Goal: Task Accomplishment & Management: Complete application form

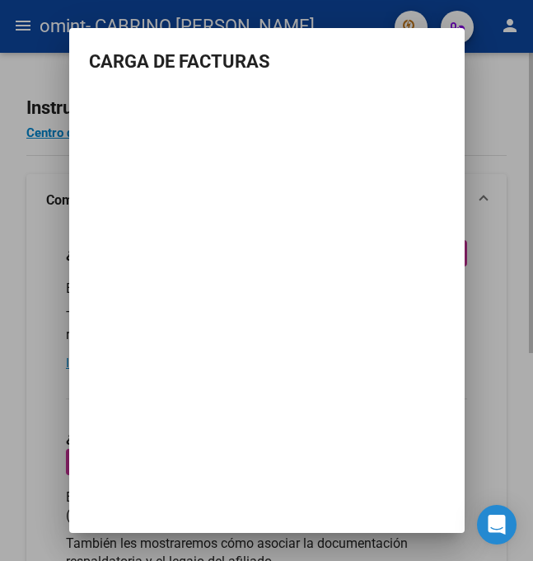
click at [471, 116] on div at bounding box center [266, 280] width 533 height 561
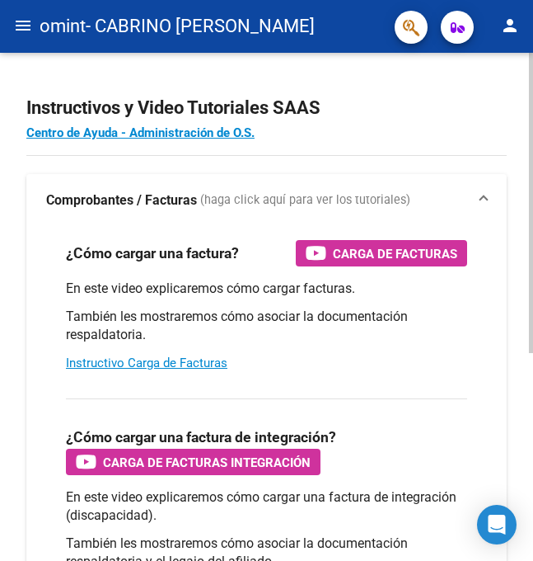
click at [26, 56] on div "Instructivos y Video Tutoriales SAAS Centro de Ayuda - Administración de O.S. C…" at bounding box center [266, 483] width 533 height 860
click at [31, 41] on mat-toolbar "menu omint - CABRINO [PERSON_NAME] person" at bounding box center [266, 26] width 533 height 53
click at [34, 18] on button "menu" at bounding box center [23, 26] width 33 height 33
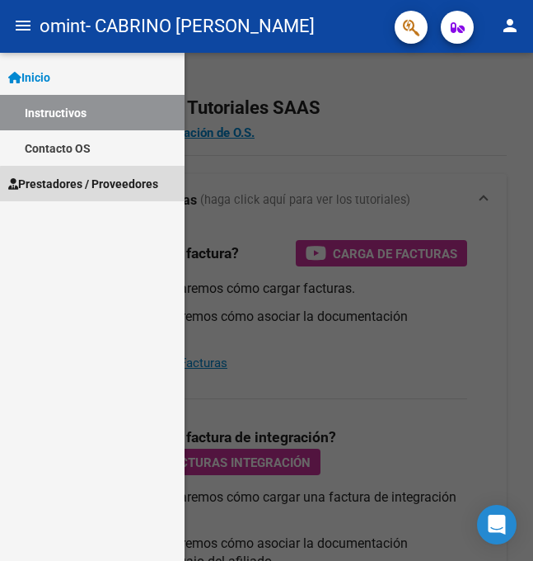
click at [95, 185] on span "Prestadores / Proveedores" at bounding box center [83, 184] width 150 height 18
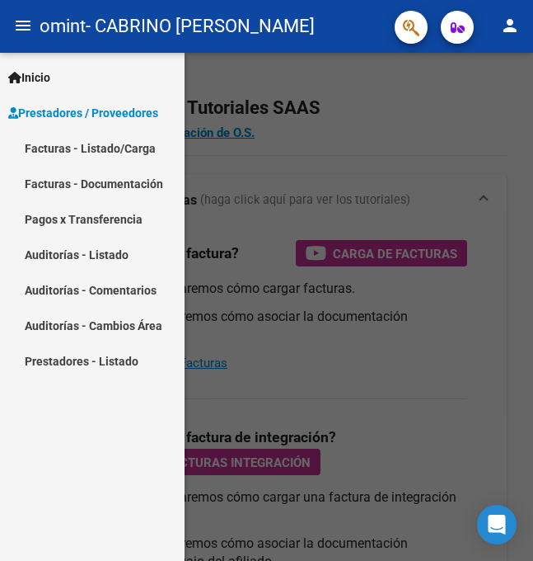
click at [101, 143] on link "Facturas - Listado/Carga" at bounding box center [92, 147] width 185 height 35
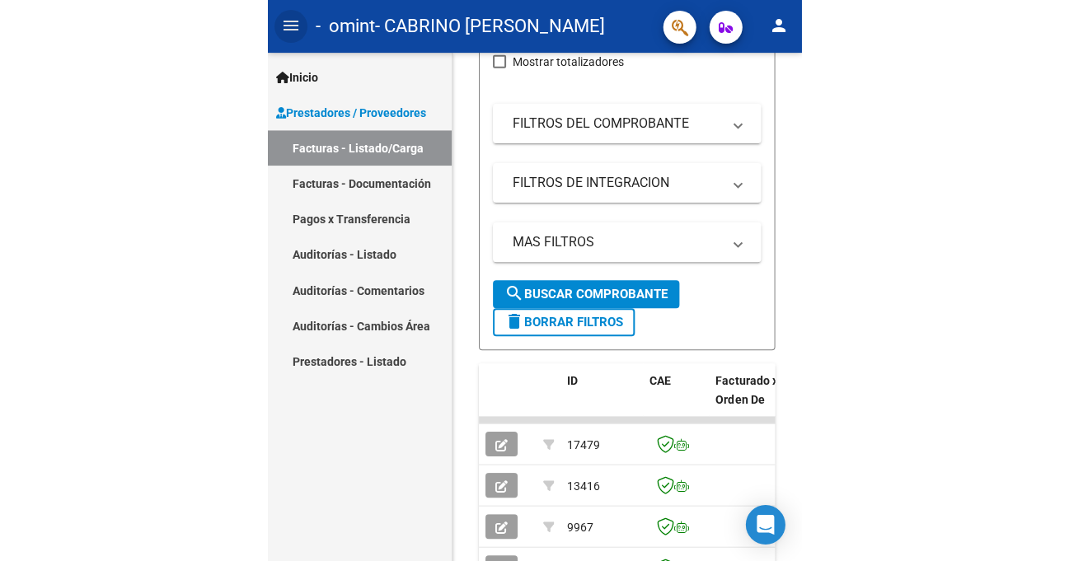
scroll to position [373, 0]
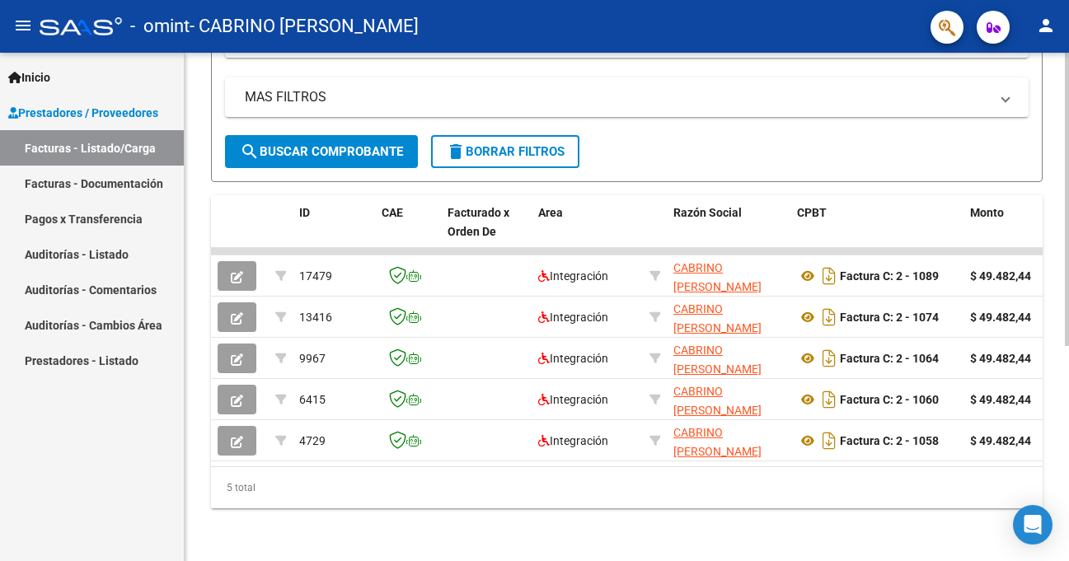
click at [467, 467] on div "5 total" at bounding box center [627, 487] width 832 height 41
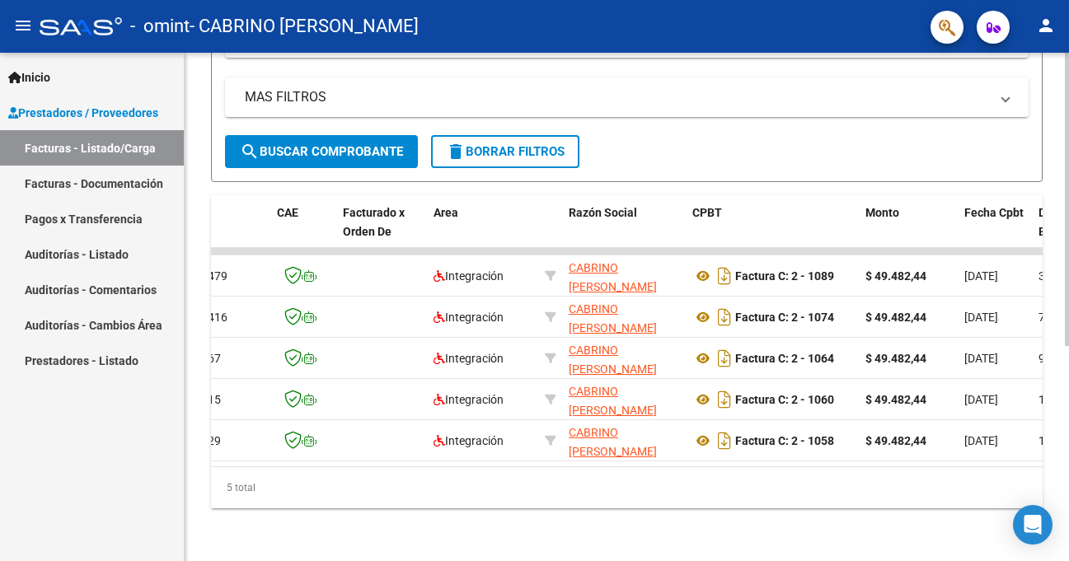
scroll to position [0, 0]
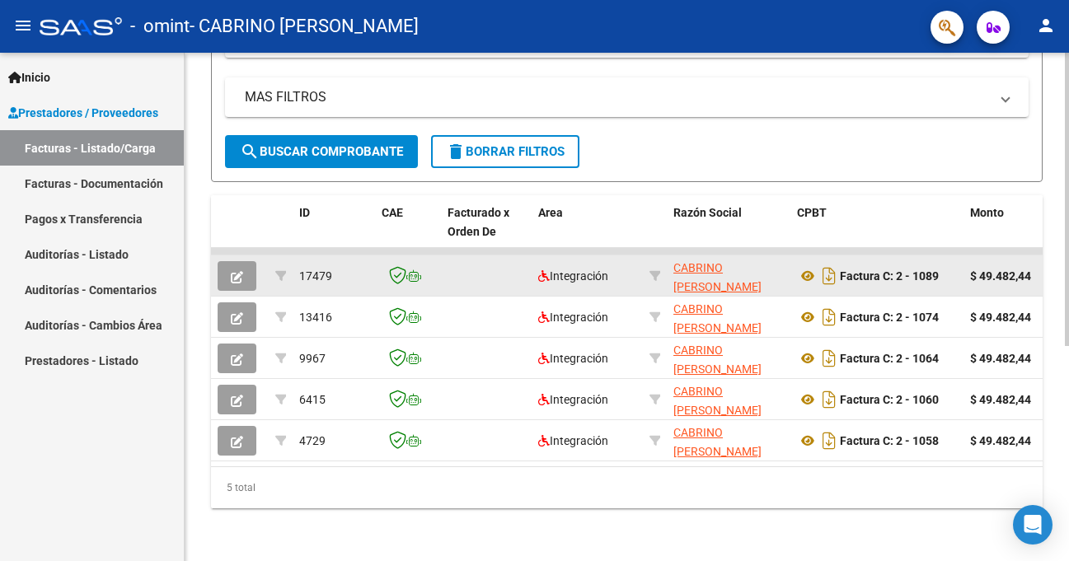
click at [434, 266] on div at bounding box center [408, 275] width 53 height 19
click at [533, 270] on div at bounding box center [655, 276] width 11 height 19
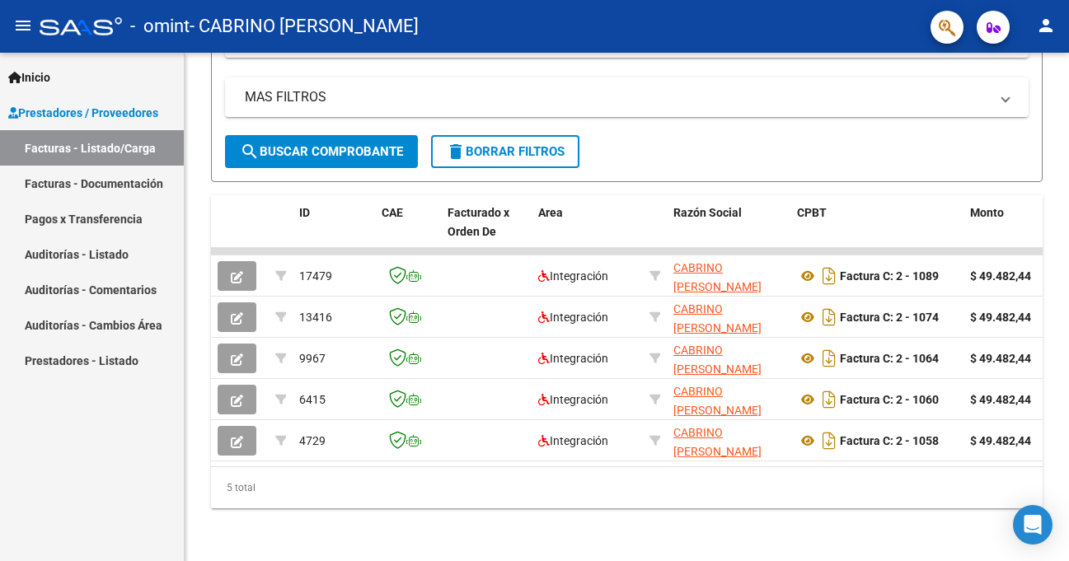
click at [100, 187] on link "Facturas - Documentación" at bounding box center [92, 183] width 184 height 35
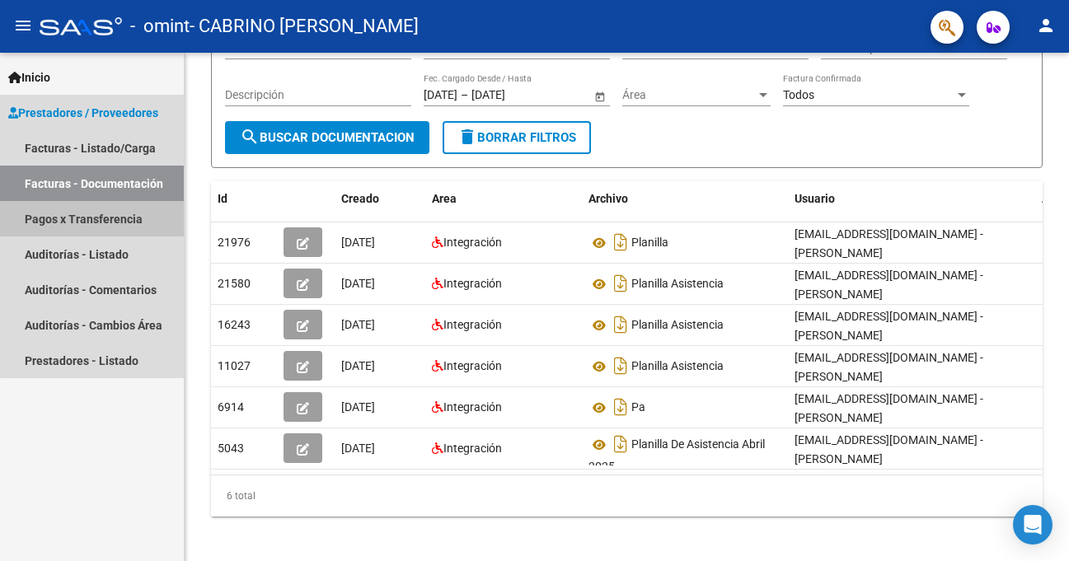
click at [102, 228] on link "Pagos x Transferencia" at bounding box center [92, 218] width 184 height 35
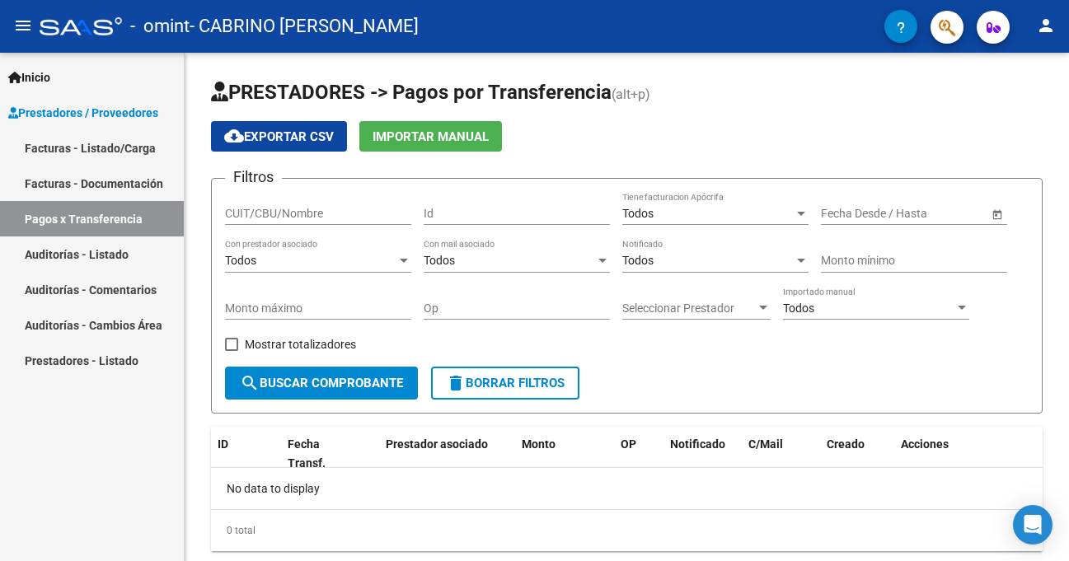
click at [106, 254] on link "Auditorías - Listado" at bounding box center [92, 254] width 184 height 35
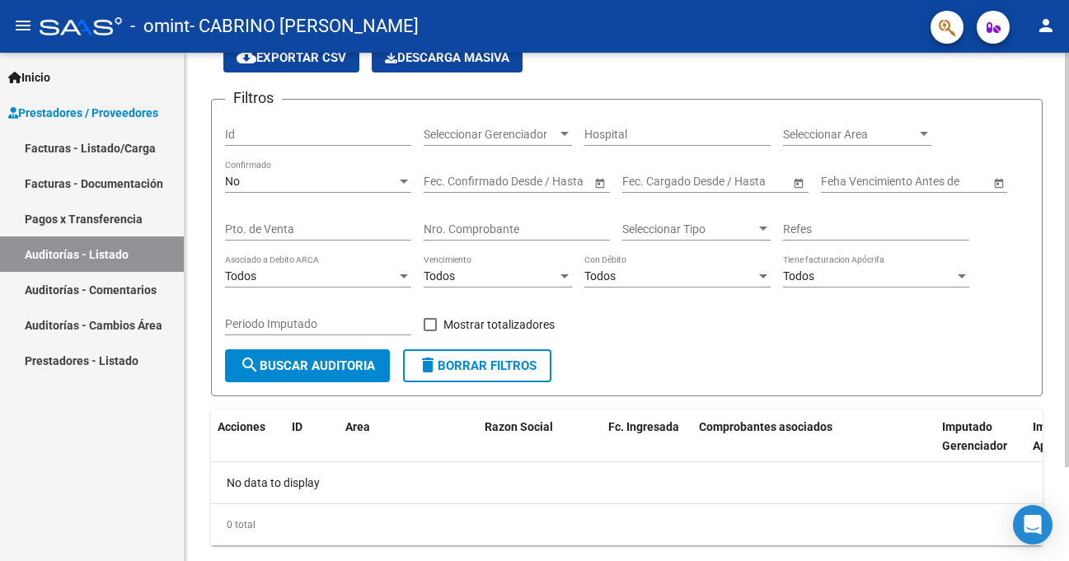
scroll to position [115, 0]
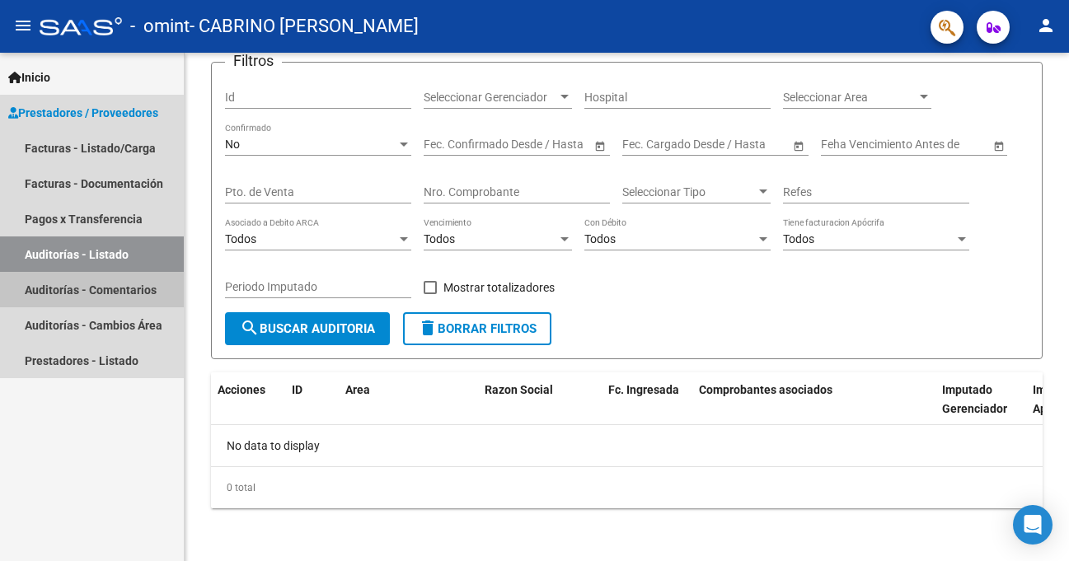
click at [101, 294] on link "Auditorías - Comentarios" at bounding box center [92, 289] width 184 height 35
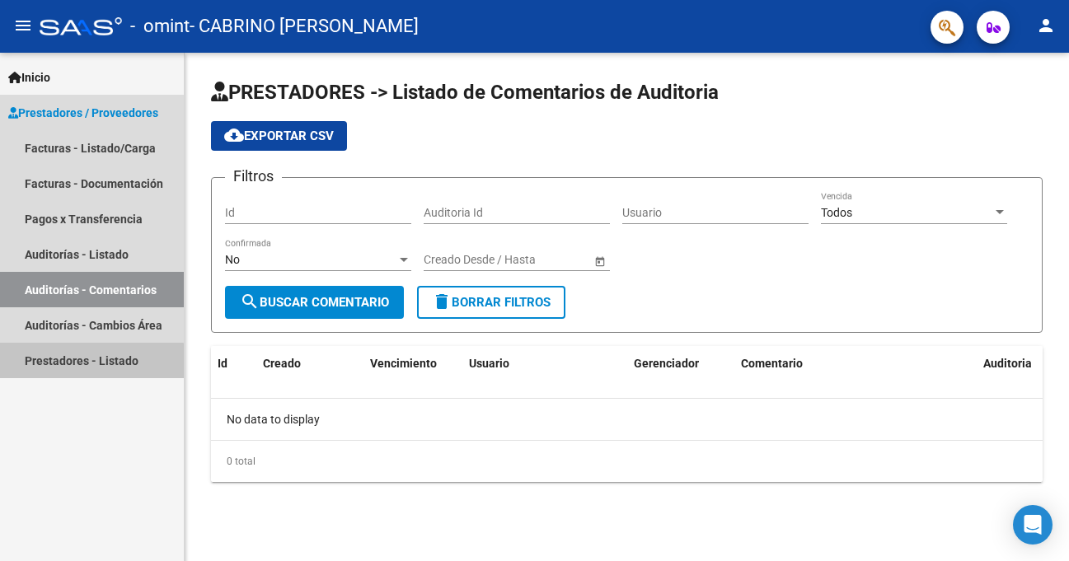
click at [60, 364] on link "Prestadores - Listado" at bounding box center [92, 360] width 184 height 35
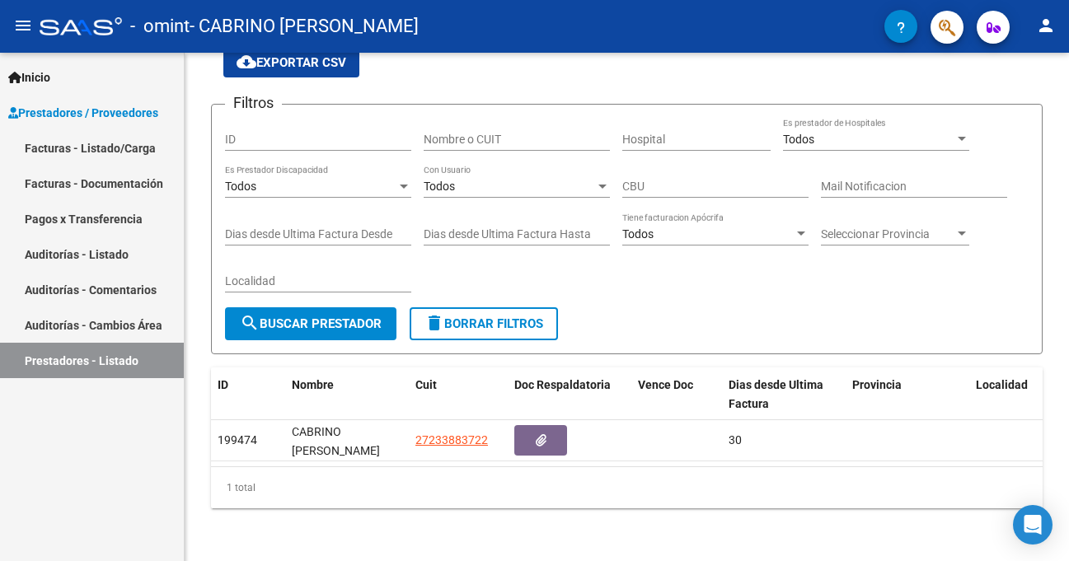
click at [81, 147] on link "Facturas - Listado/Carga" at bounding box center [92, 147] width 184 height 35
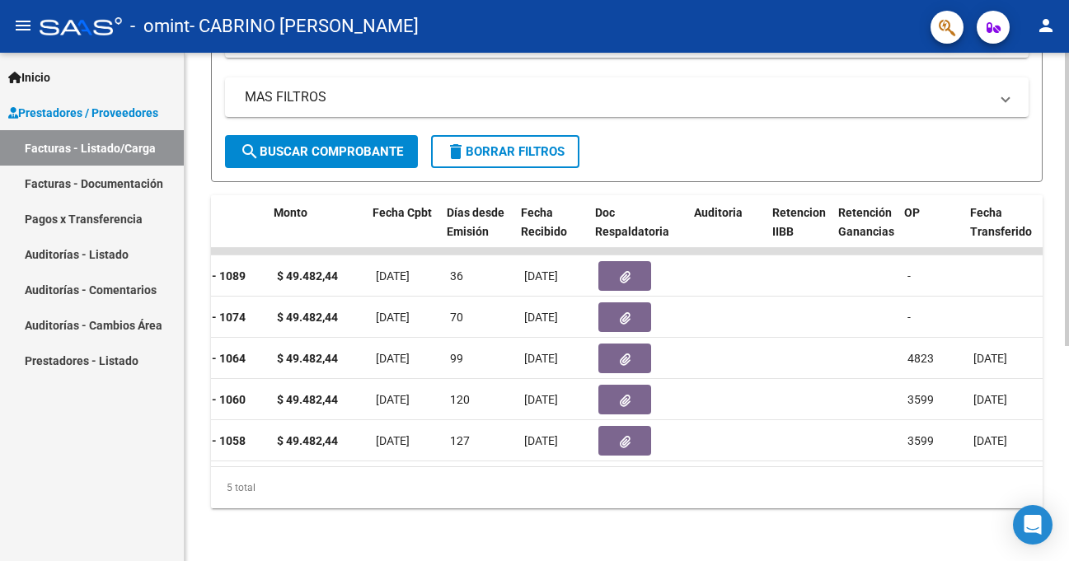
scroll to position [0, 729]
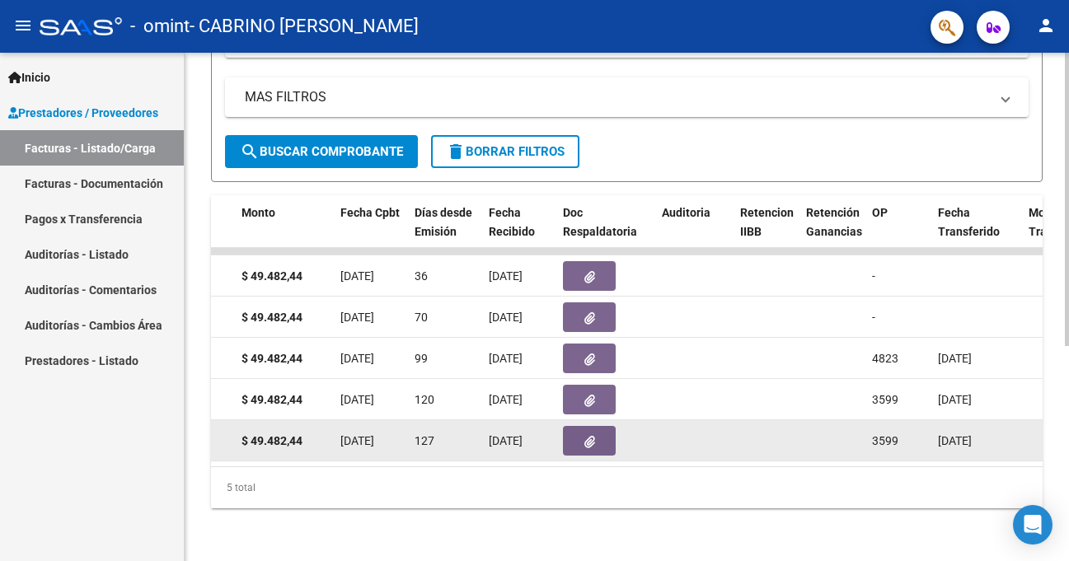
drag, startPoint x: 513, startPoint y: 452, endPoint x: 568, endPoint y: 448, distance: 55.4
click at [533, 448] on datatable-body "17479 Integración CABRINO [PERSON_NAME] 27233883722 Factura C: 2 - 1089 $ 49.48…" at bounding box center [627, 357] width 832 height 218
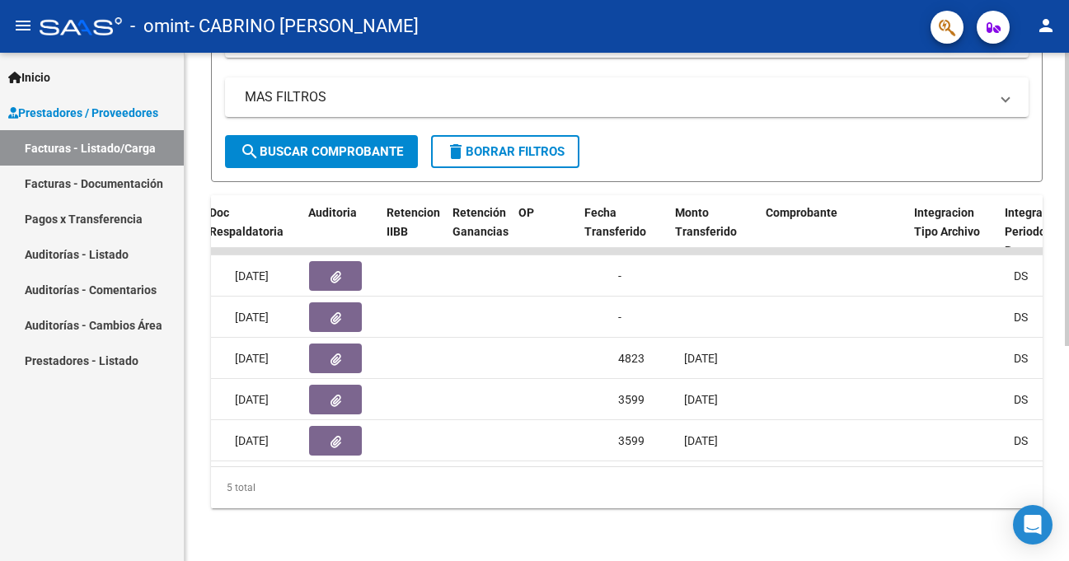
scroll to position [0, 1168]
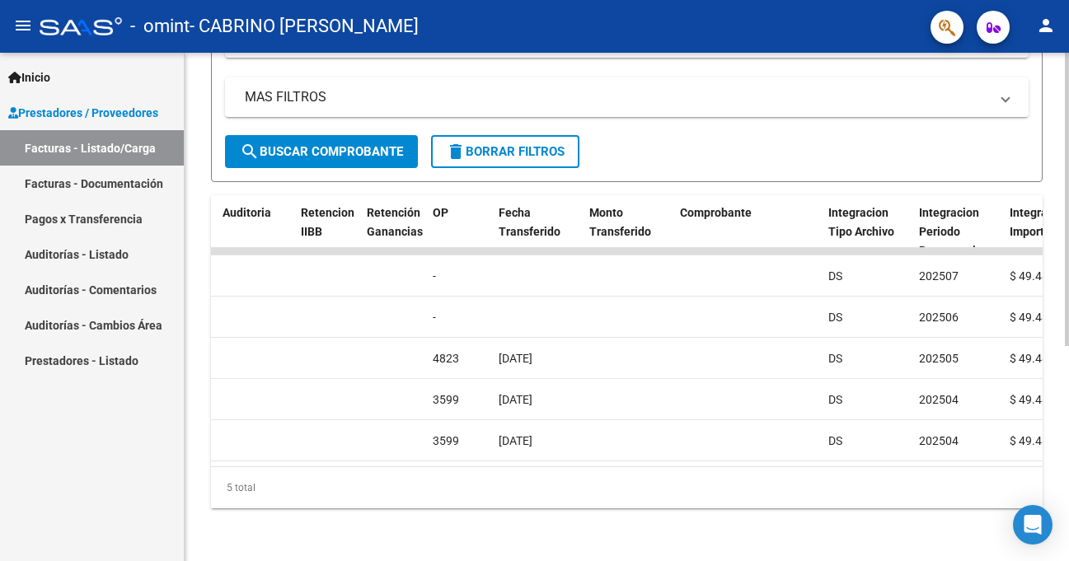
click at [533, 475] on div "5 total" at bounding box center [627, 487] width 832 height 41
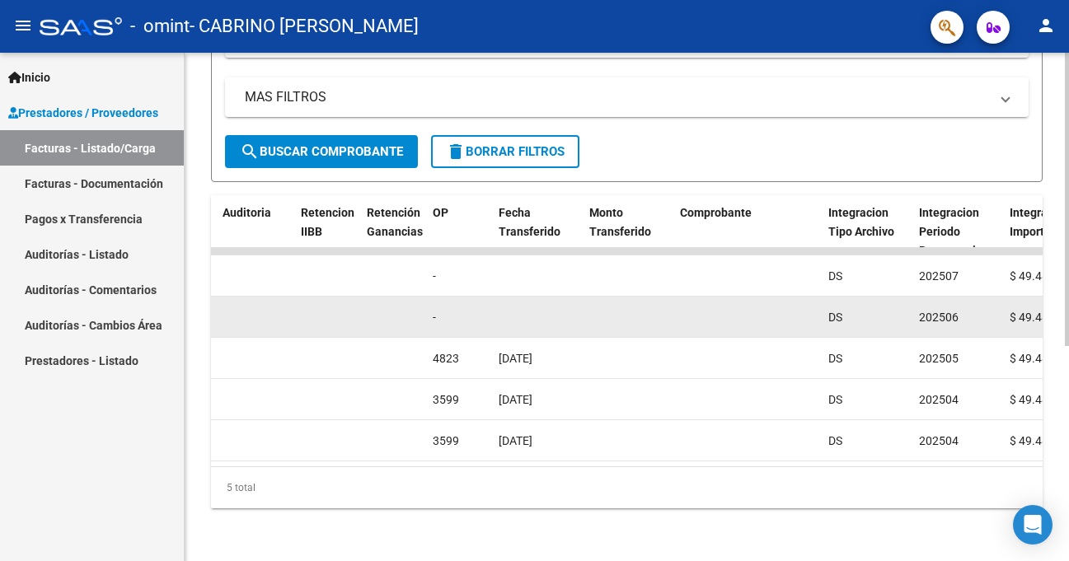
click at [533, 310] on datatable-body-cell at bounding box center [537, 317] width 91 height 40
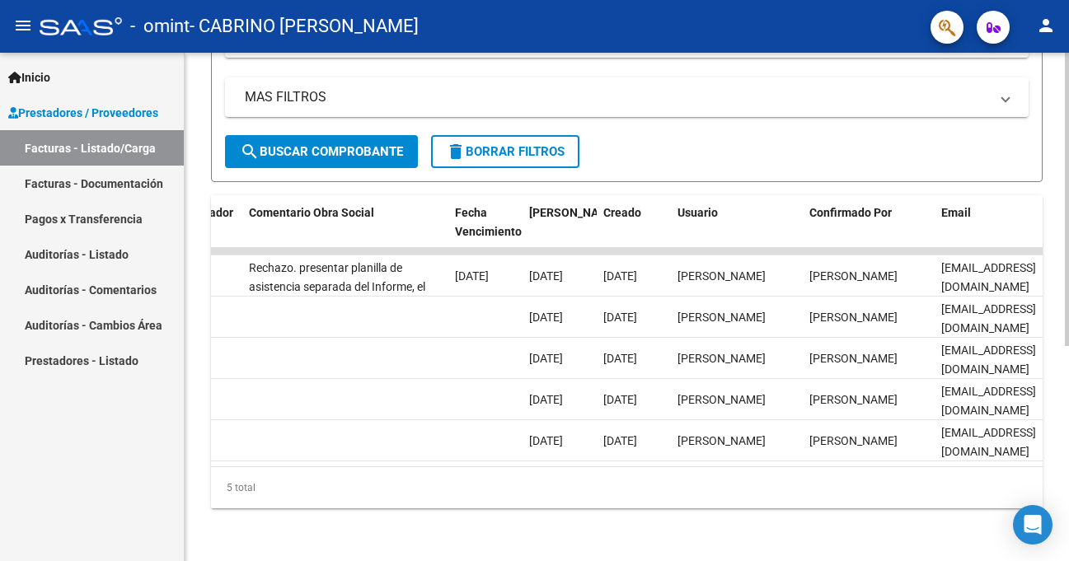
scroll to position [0, 2644]
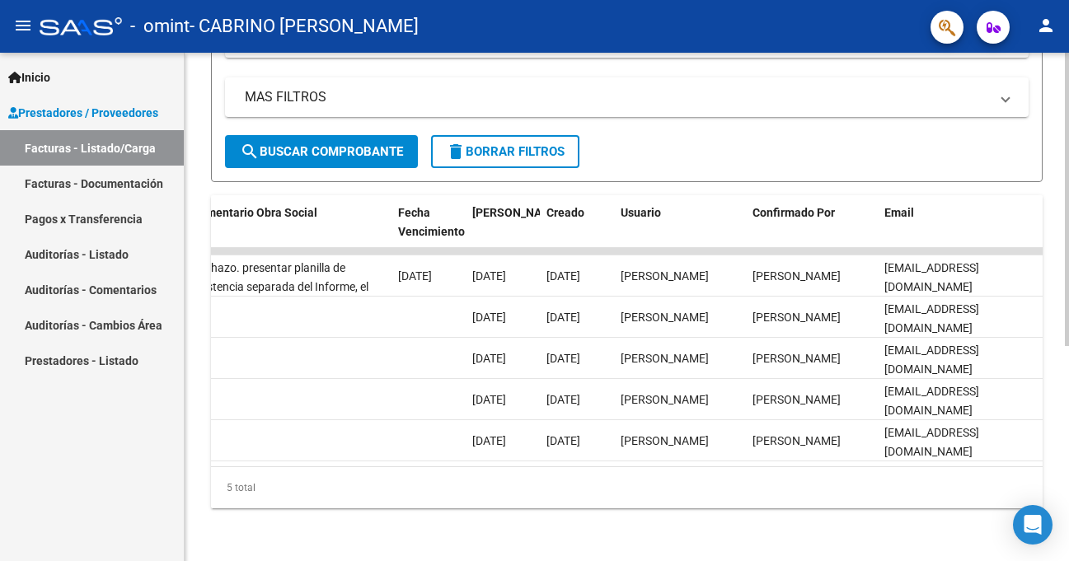
drag, startPoint x: 1050, startPoint y: 463, endPoint x: 868, endPoint y: 450, distance: 182.6
click at [533, 450] on div "Video tutorial PRESTADORES -> Listado de CPBTs Emitidos por Prestadores / Prove…" at bounding box center [627, 127] width 885 height 868
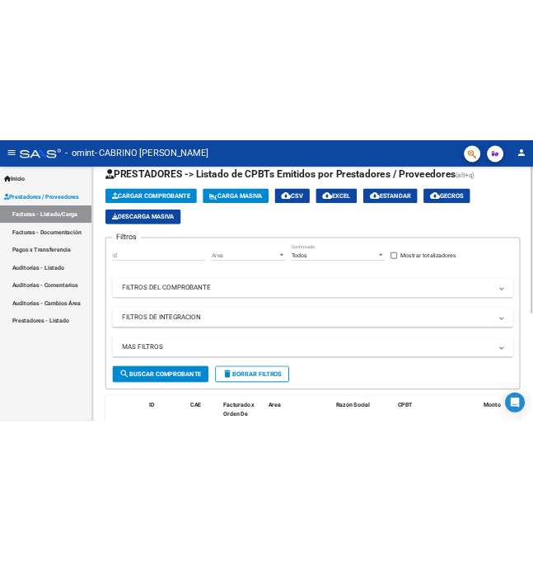
scroll to position [0, 0]
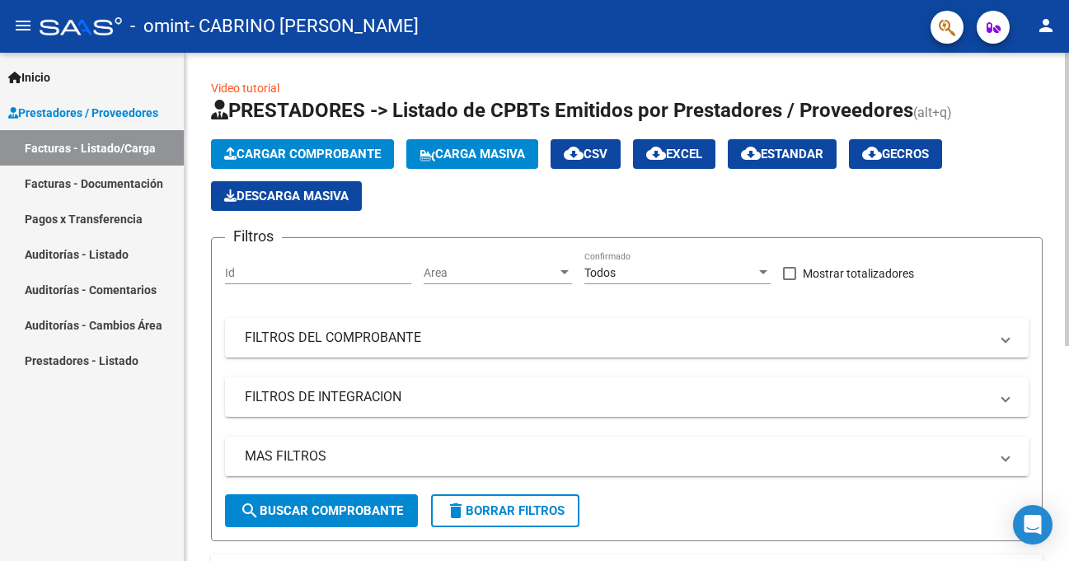
click at [331, 149] on span "Cargar Comprobante" at bounding box center [302, 154] width 157 height 15
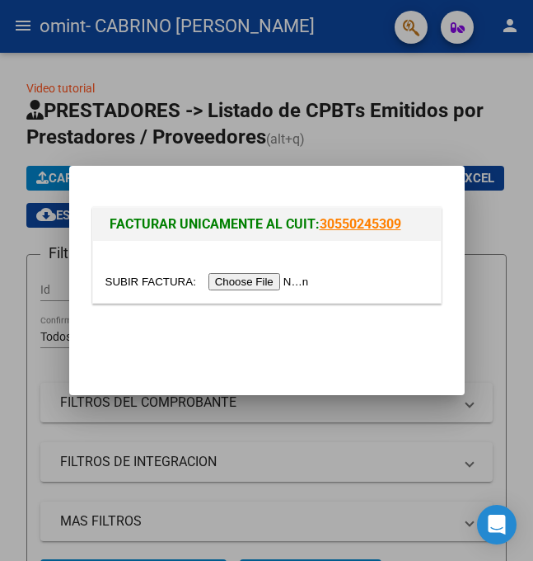
click at [288, 281] on input "file" at bounding box center [210, 281] width 209 height 17
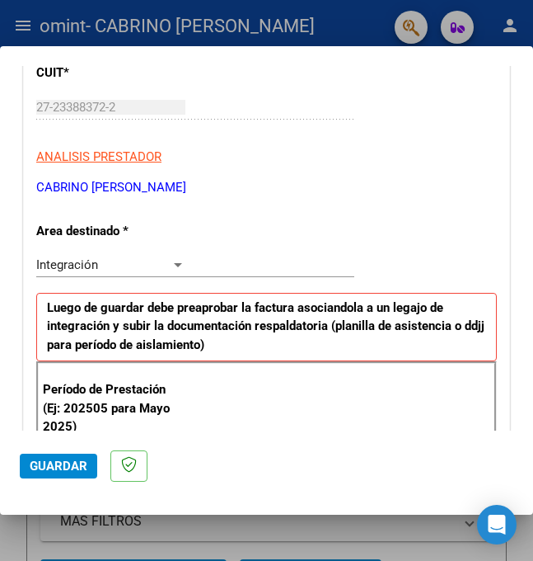
scroll to position [247, 0]
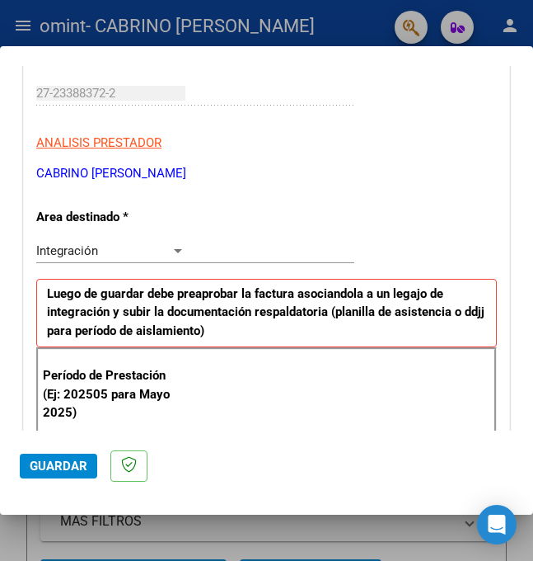
click at [171, 259] on div "Integración Seleccionar Area" at bounding box center [195, 250] width 318 height 25
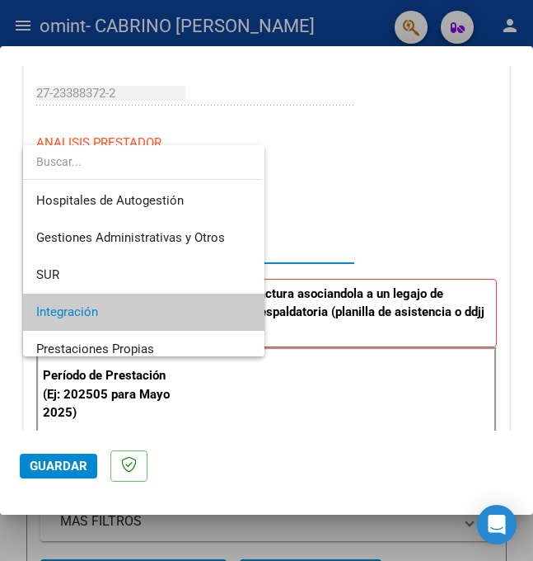
scroll to position [62, 0]
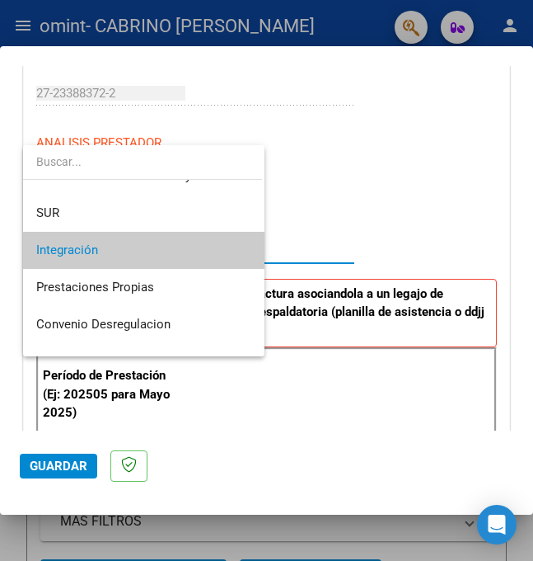
click at [177, 256] on span "Integración" at bounding box center [143, 250] width 215 height 37
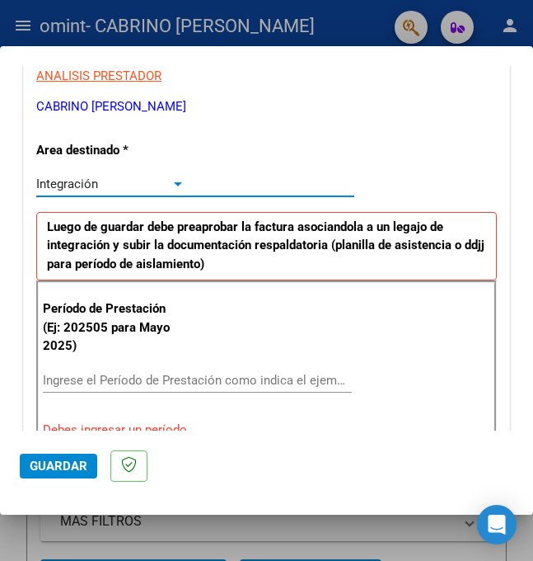
scroll to position [412, 0]
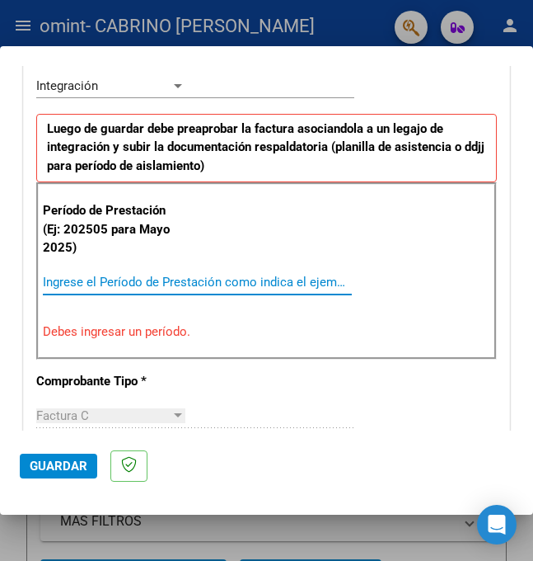
click at [183, 281] on input "Ingrese el Período de Prestación como indica el ejemplo" at bounding box center [115, 282] width 145 height 15
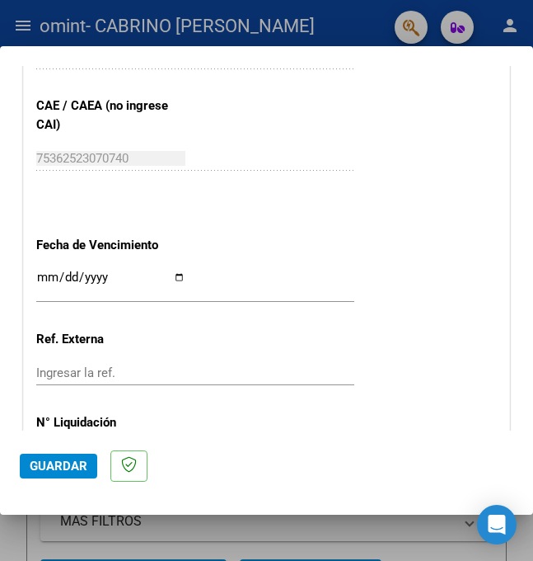
scroll to position [1192, 0]
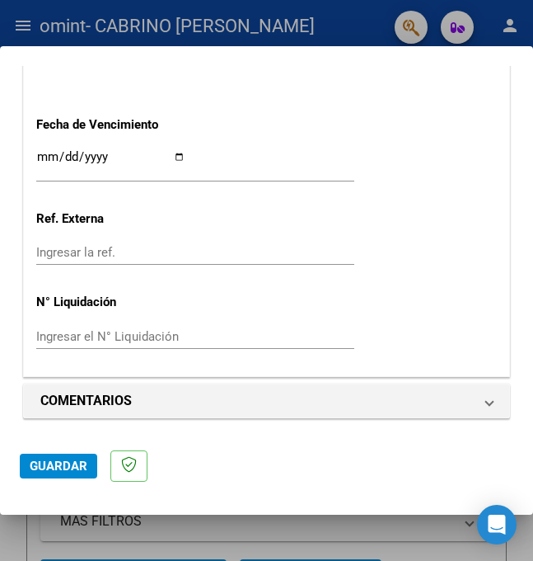
type input "202508"
click at [167, 148] on div "Ingresar la fecha" at bounding box center [195, 164] width 318 height 35
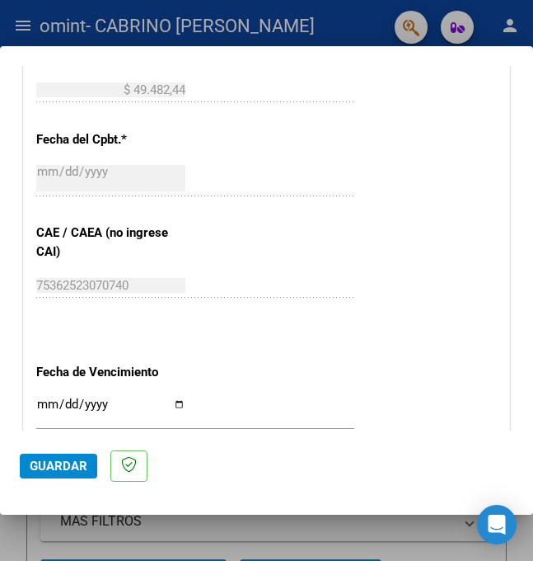
scroll to position [1027, 0]
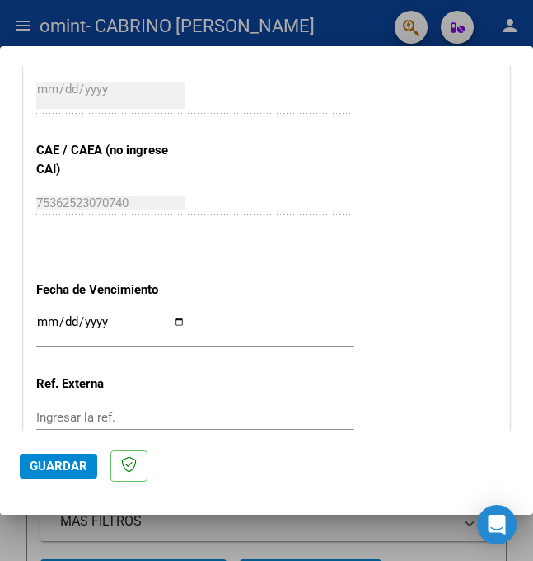
click at [176, 323] on input "Ingresar la fecha" at bounding box center [110, 328] width 149 height 26
click at [162, 323] on input "Ingresar la fecha" at bounding box center [110, 328] width 149 height 26
click at [181, 322] on input "Ingresar la fecha" at bounding box center [110, 328] width 149 height 26
type input "[DATE]"
click at [295, 313] on div "[DATE] Ingresar la fecha" at bounding box center [195, 329] width 318 height 35
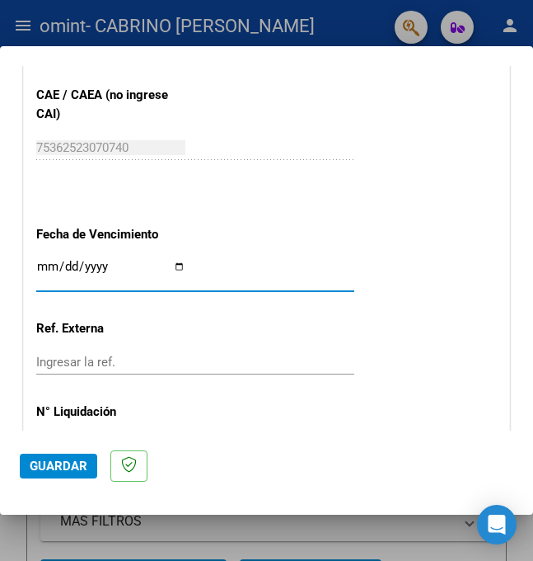
scroll to position [1192, 0]
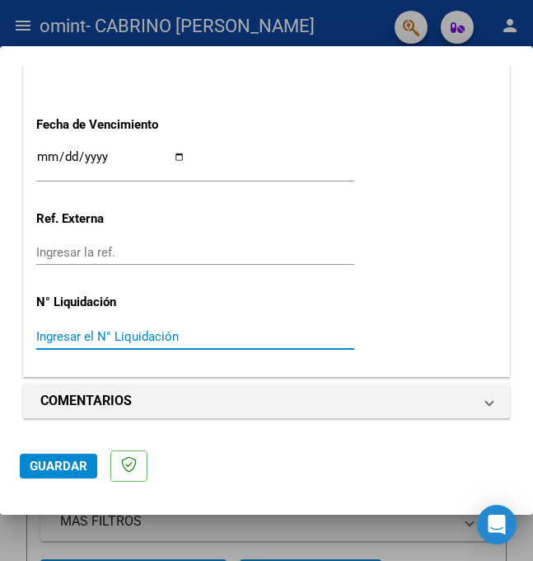
click at [110, 336] on input "Ingresar el N° Liquidación" at bounding box center [110, 336] width 149 height 15
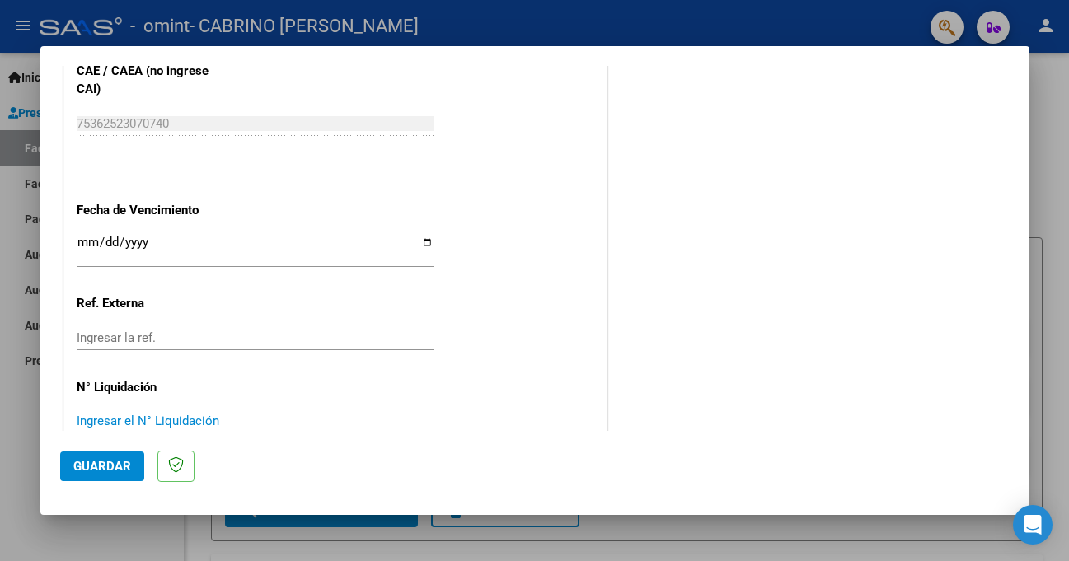
scroll to position [1110, 0]
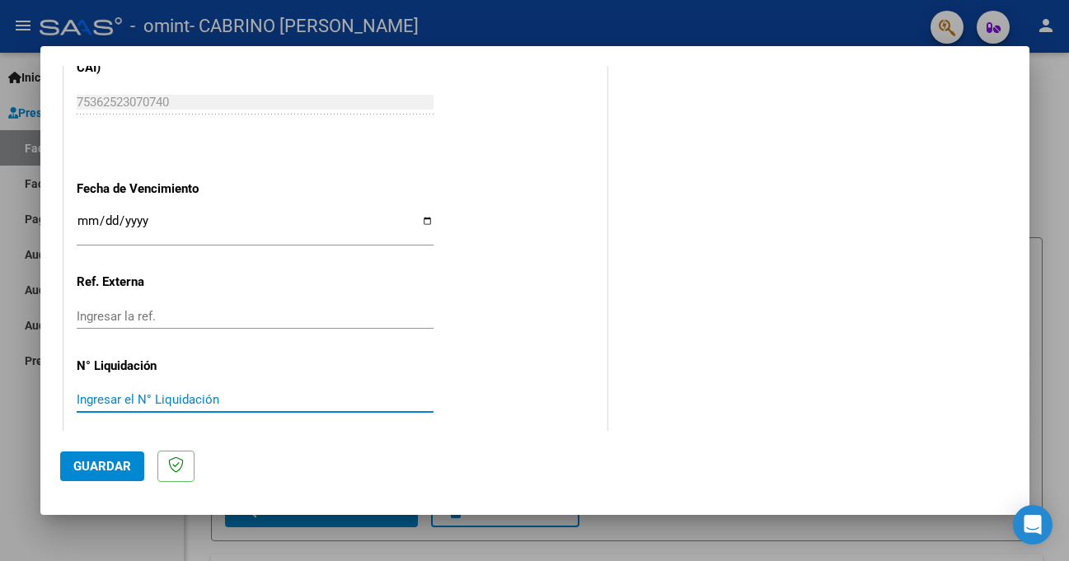
click at [106, 455] on button "Guardar" at bounding box center [102, 467] width 84 height 30
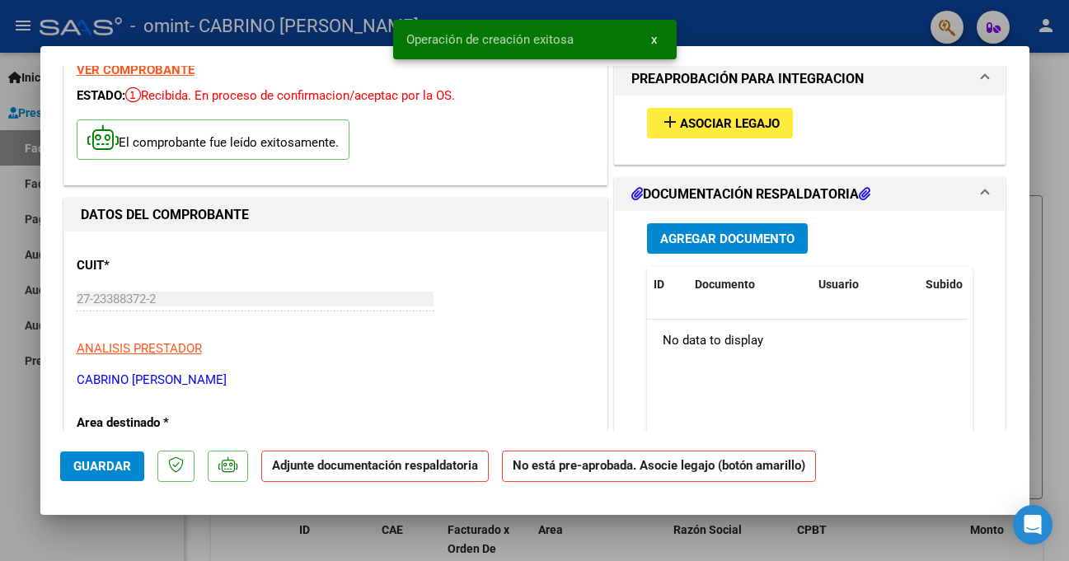
scroll to position [82, 0]
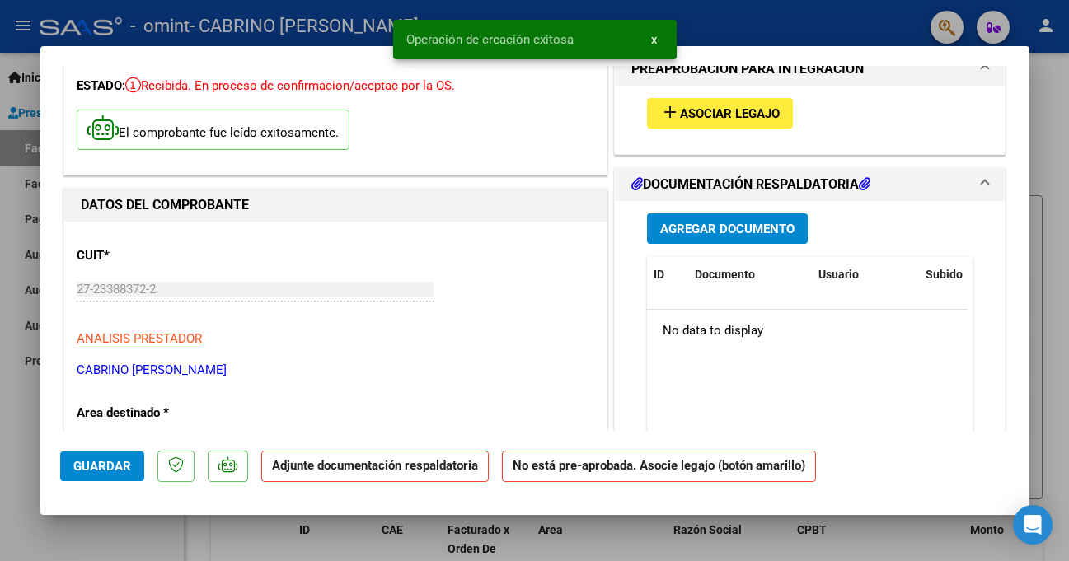
click at [533, 229] on span "Agregar Documento" at bounding box center [727, 229] width 134 height 15
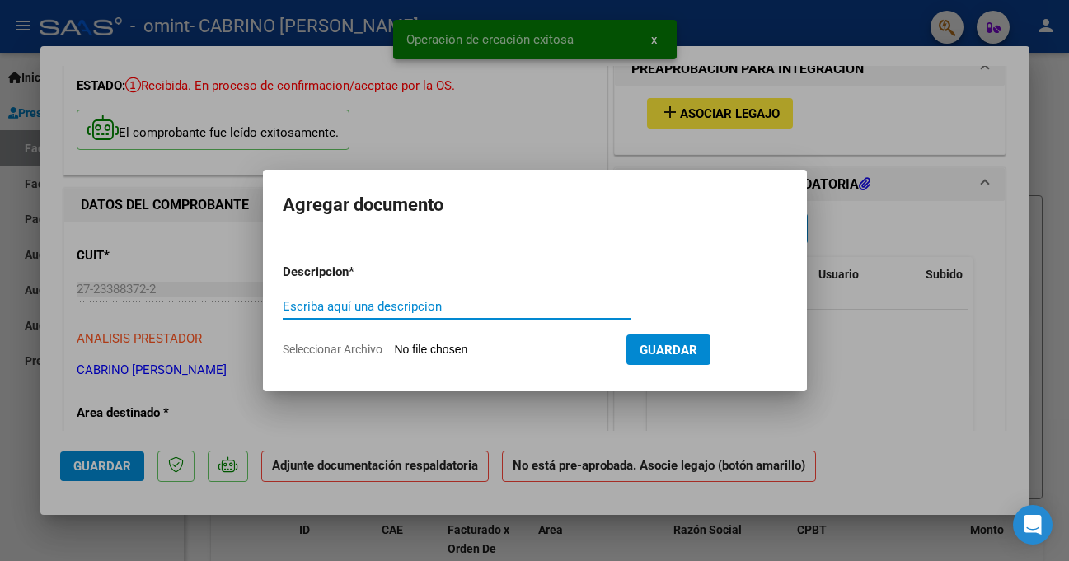
click at [502, 306] on input "Escriba aquí una descripcion" at bounding box center [457, 306] width 348 height 15
click at [495, 346] on input "Seleccionar Archivo" at bounding box center [504, 351] width 218 height 16
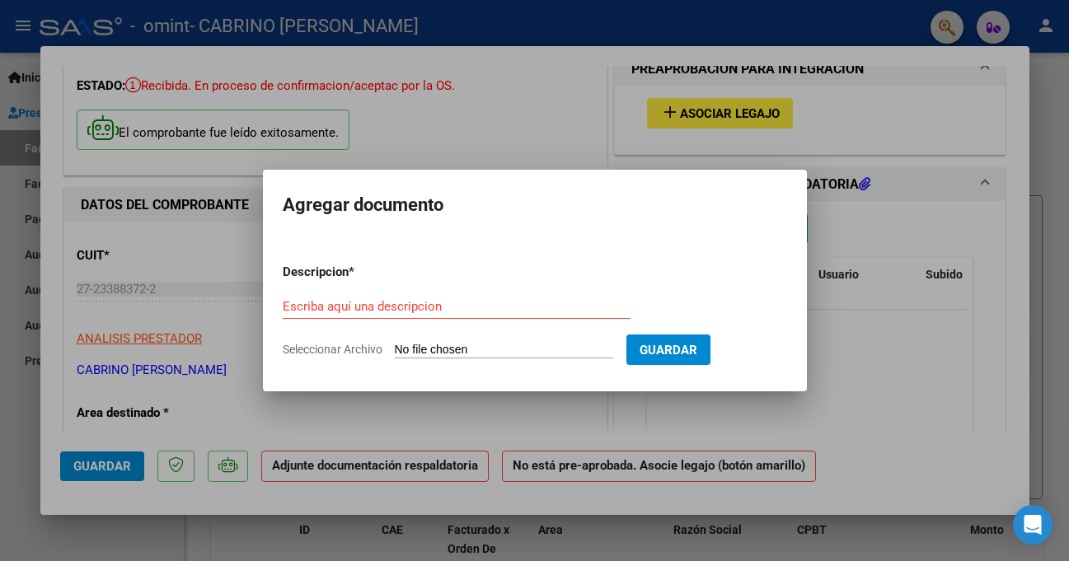
type input "C:\fakepath\WhatsApp Image [DATE] 21.25.48.jpeg"
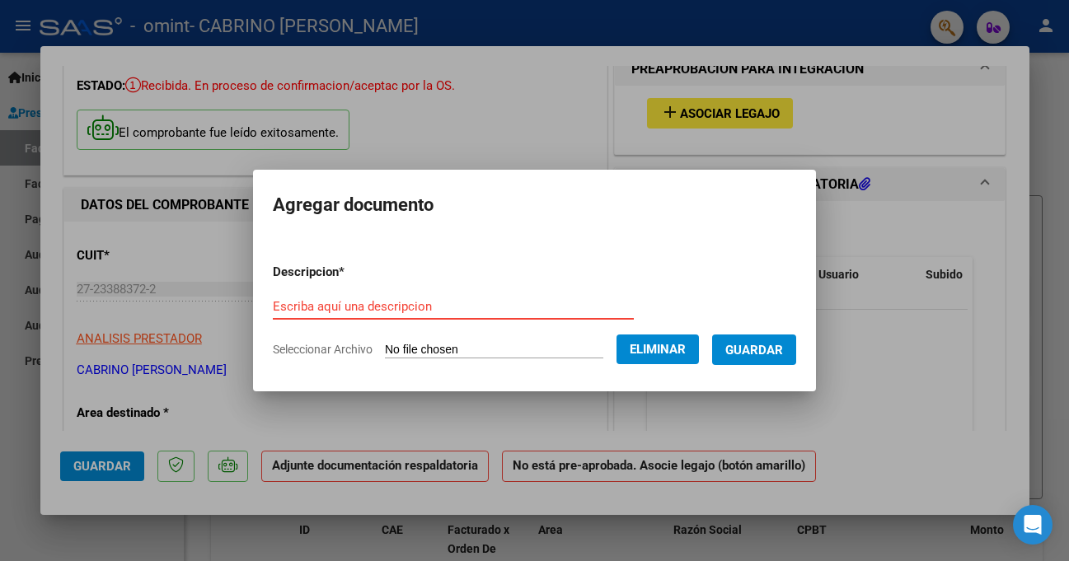
click at [467, 297] on div "Escriba aquí una descripcion" at bounding box center [453, 306] width 361 height 25
type input "ASISTENCIA"
click at [533, 350] on span "Guardar" at bounding box center [755, 350] width 58 height 15
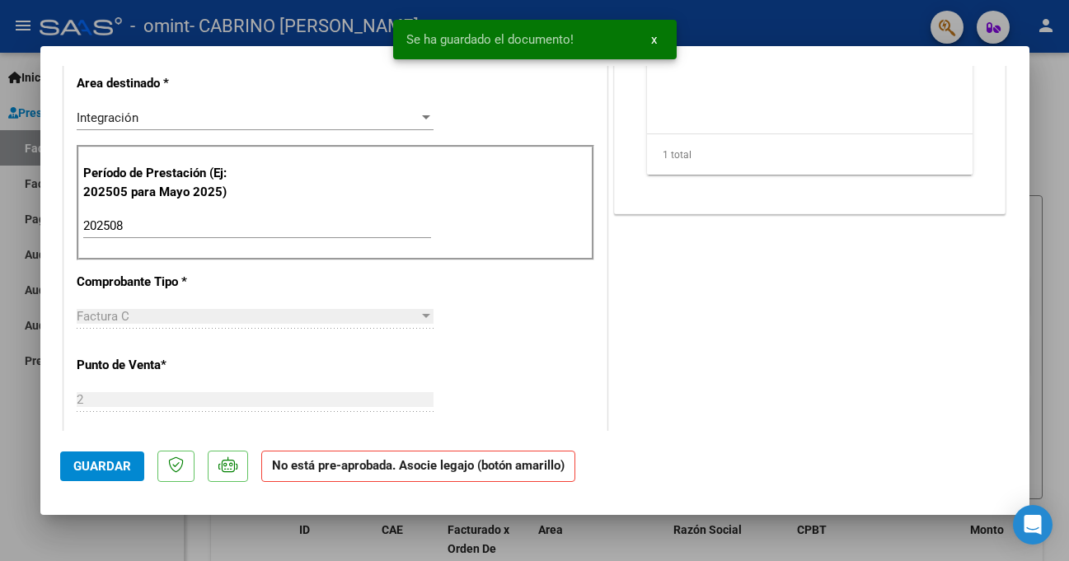
scroll to position [0, 0]
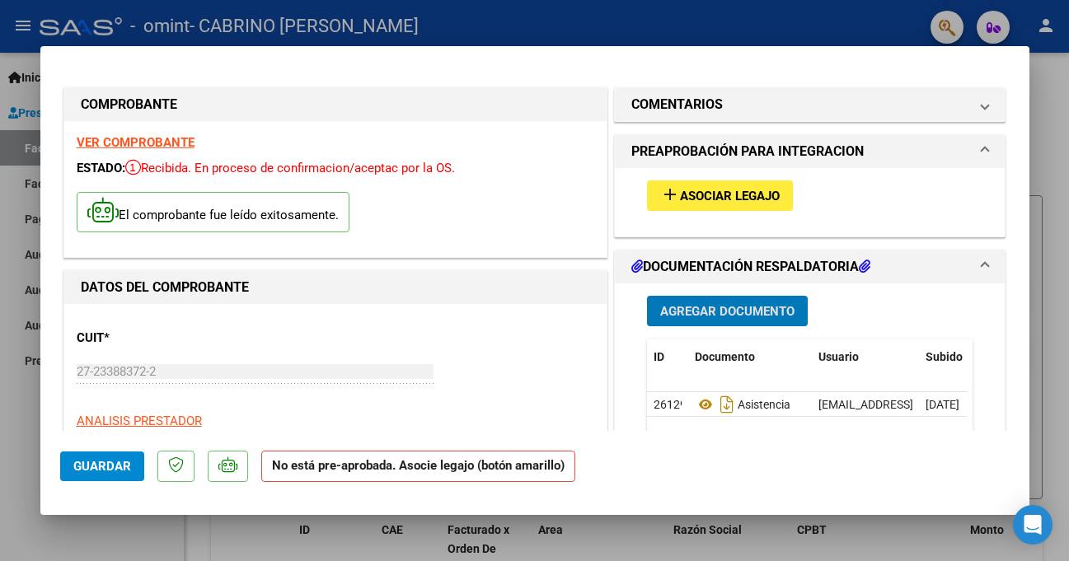
click at [533, 187] on button "add Asociar Legajo" at bounding box center [720, 196] width 146 height 31
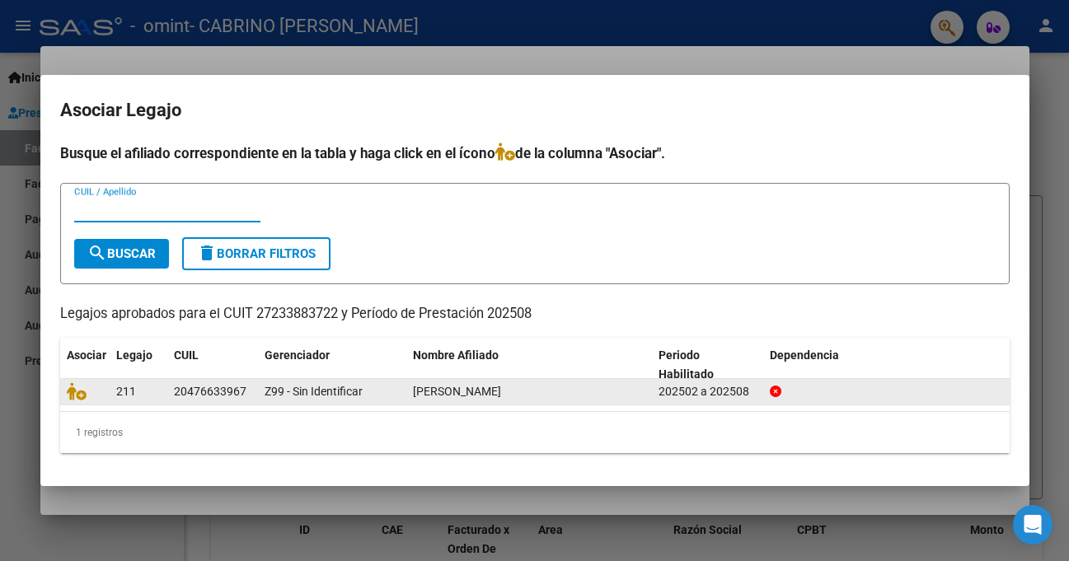
click at [533, 398] on div "[PERSON_NAME]" at bounding box center [529, 392] width 233 height 19
drag, startPoint x: 140, startPoint y: 406, endPoint x: 146, endPoint y: 398, distance: 10.1
click at [142, 406] on datatable-selection "211 20476633967 Z99 - Sin Identificar [PERSON_NAME] 202502 a 202508" at bounding box center [535, 401] width 950 height 15
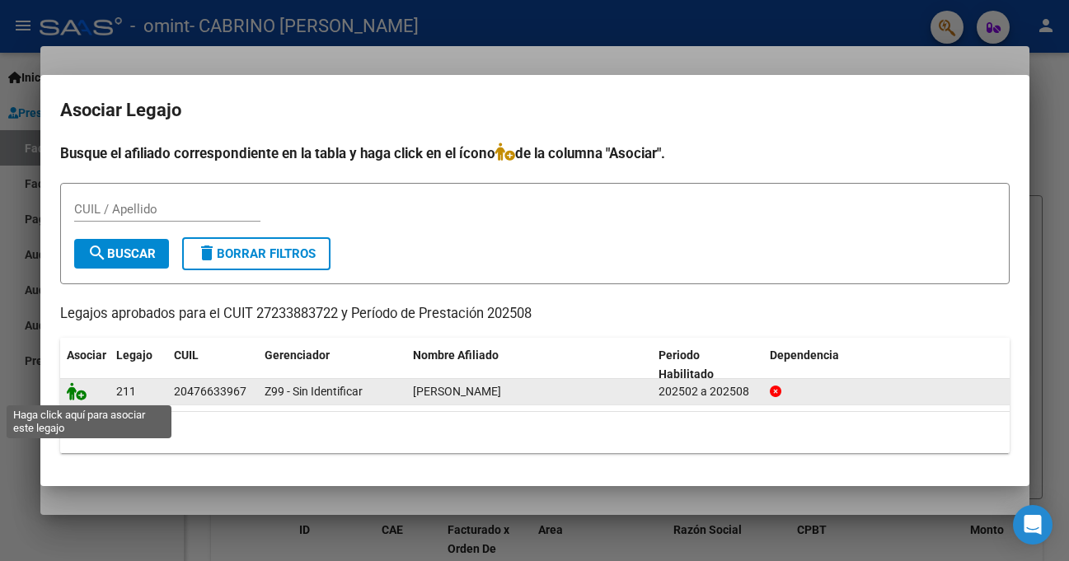
click at [78, 394] on icon at bounding box center [77, 392] width 20 height 18
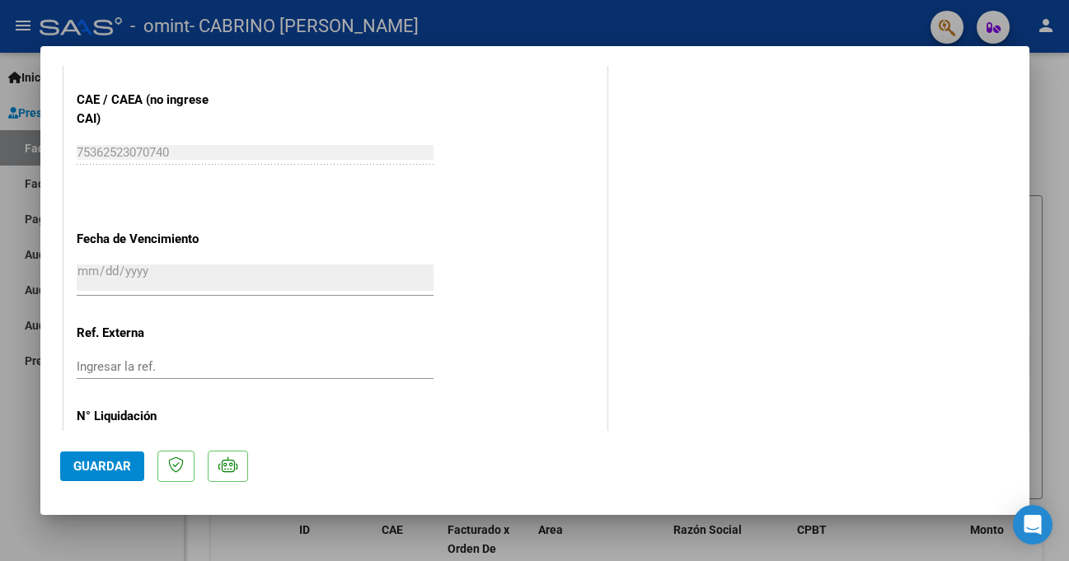
scroll to position [1072, 0]
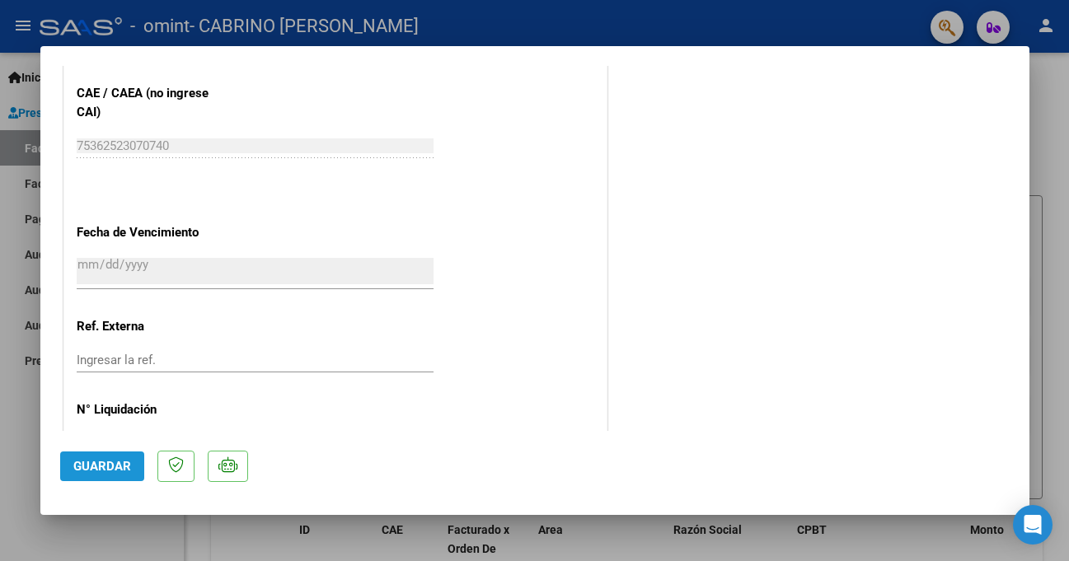
click at [104, 474] on button "Guardar" at bounding box center [102, 467] width 84 height 30
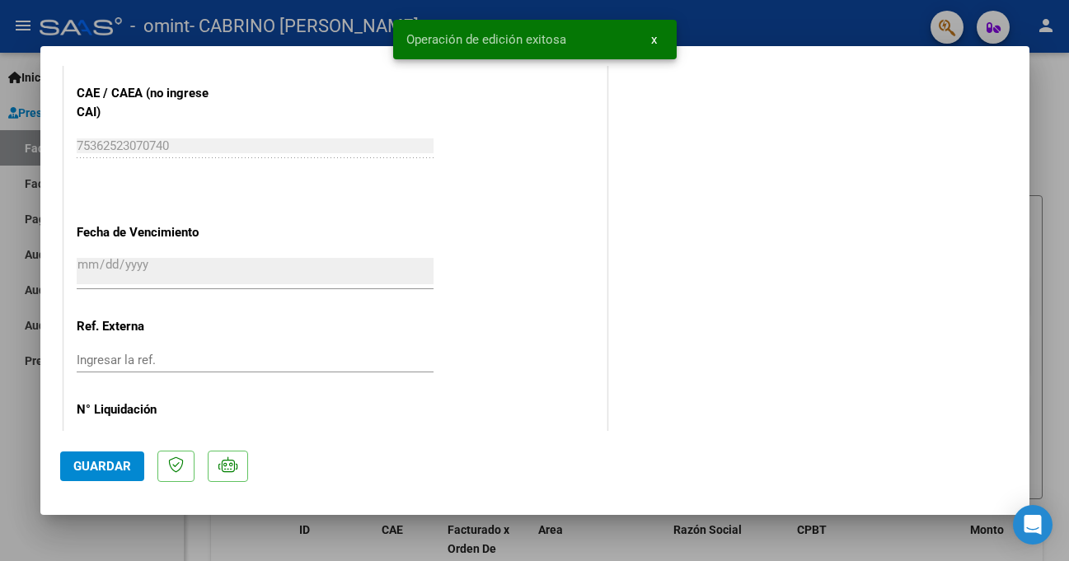
scroll to position [1129, 0]
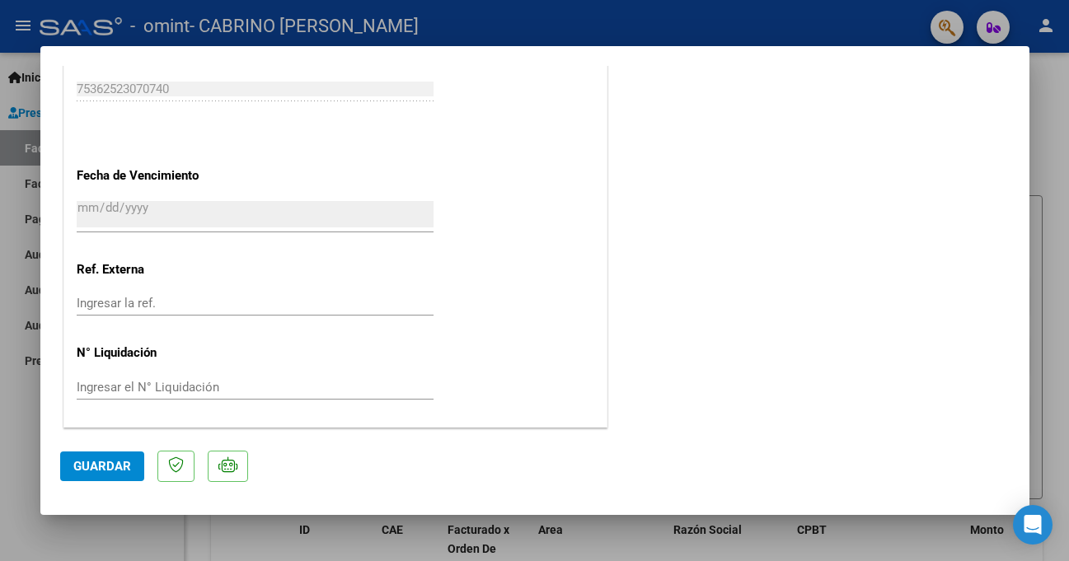
click at [533, 117] on div at bounding box center [534, 280] width 1069 height 561
type input "$ 0,00"
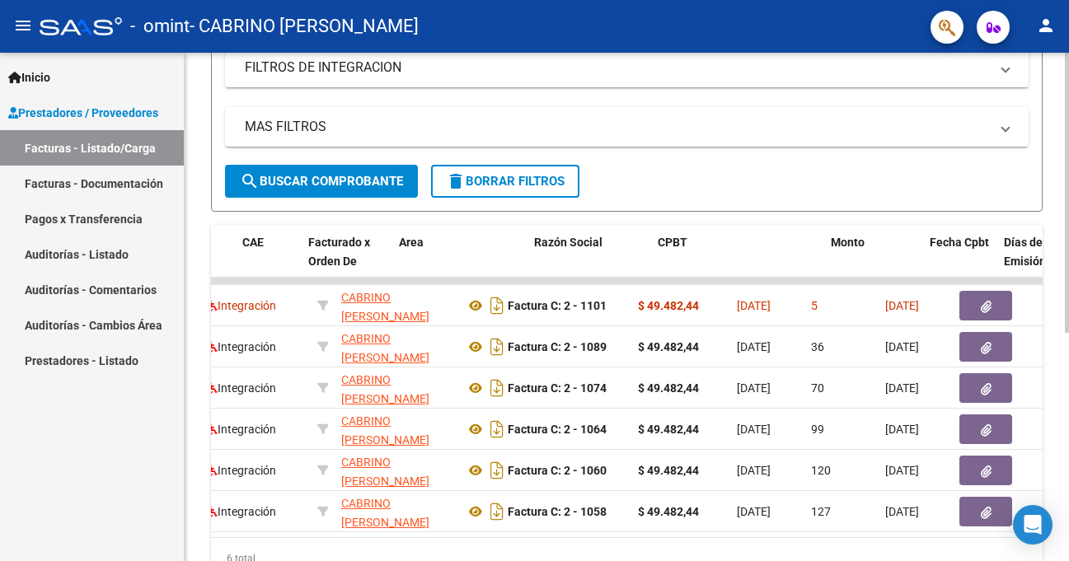
scroll to position [0, 0]
